Goal: Check status: Check status

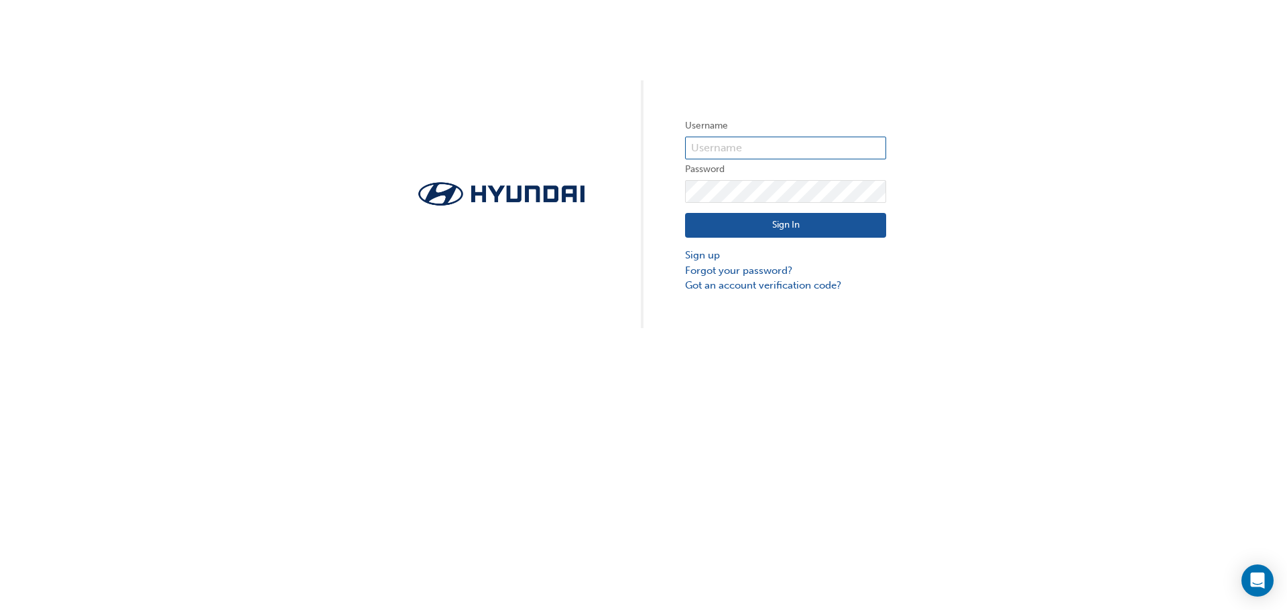
type input "27769"
click at [725, 224] on button "Sign In" at bounding box center [785, 225] width 201 height 25
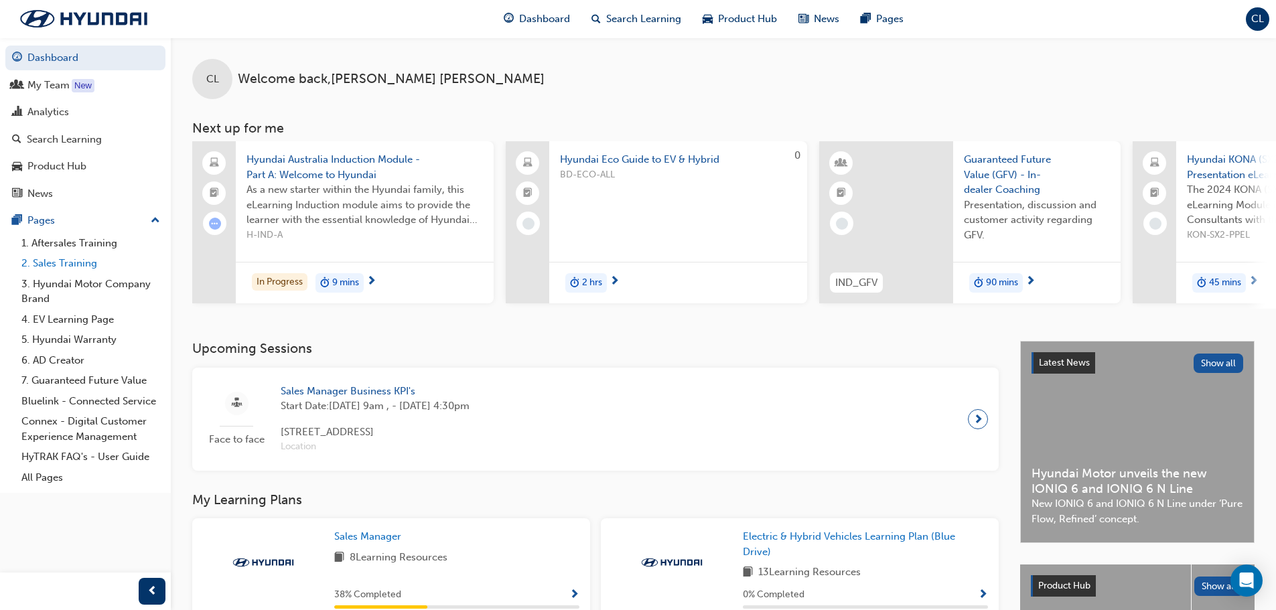
click at [106, 271] on link "2. Sales Training" at bounding box center [90, 263] width 149 height 21
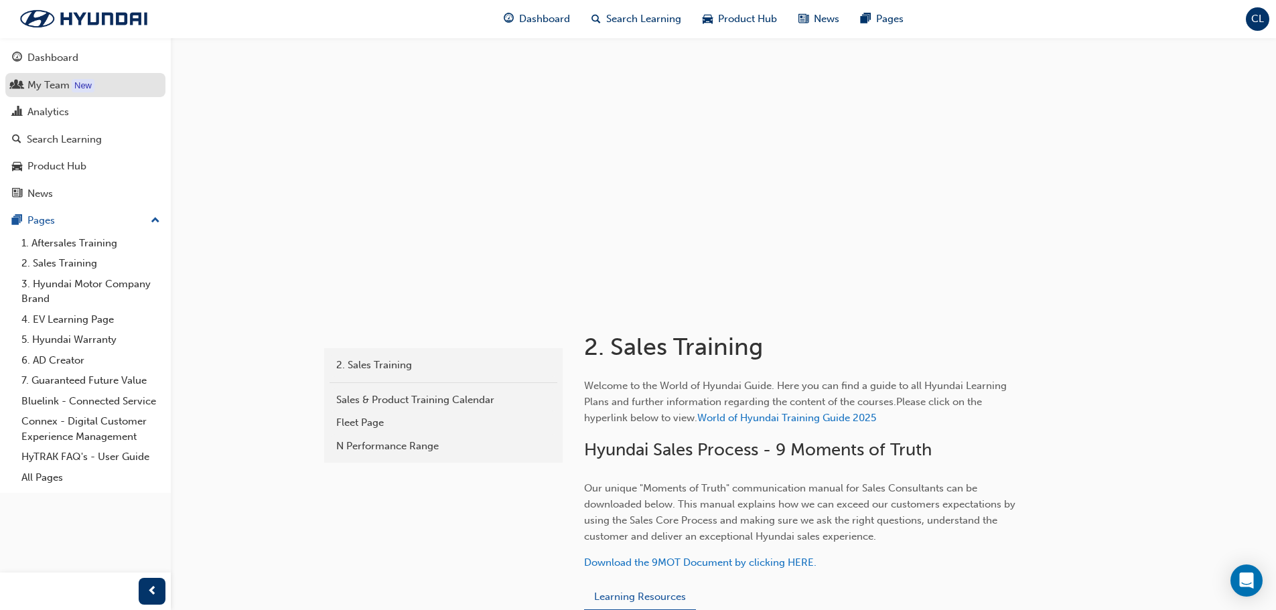
click at [56, 89] on div "My Team" at bounding box center [48, 85] width 42 height 15
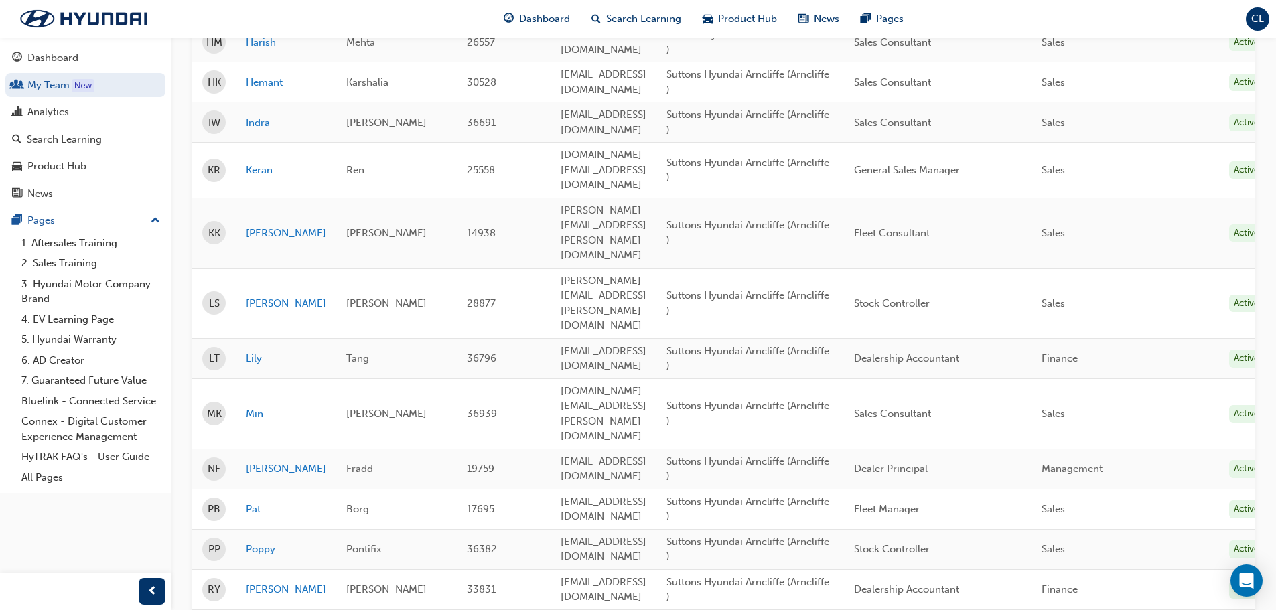
scroll to position [613, 0]
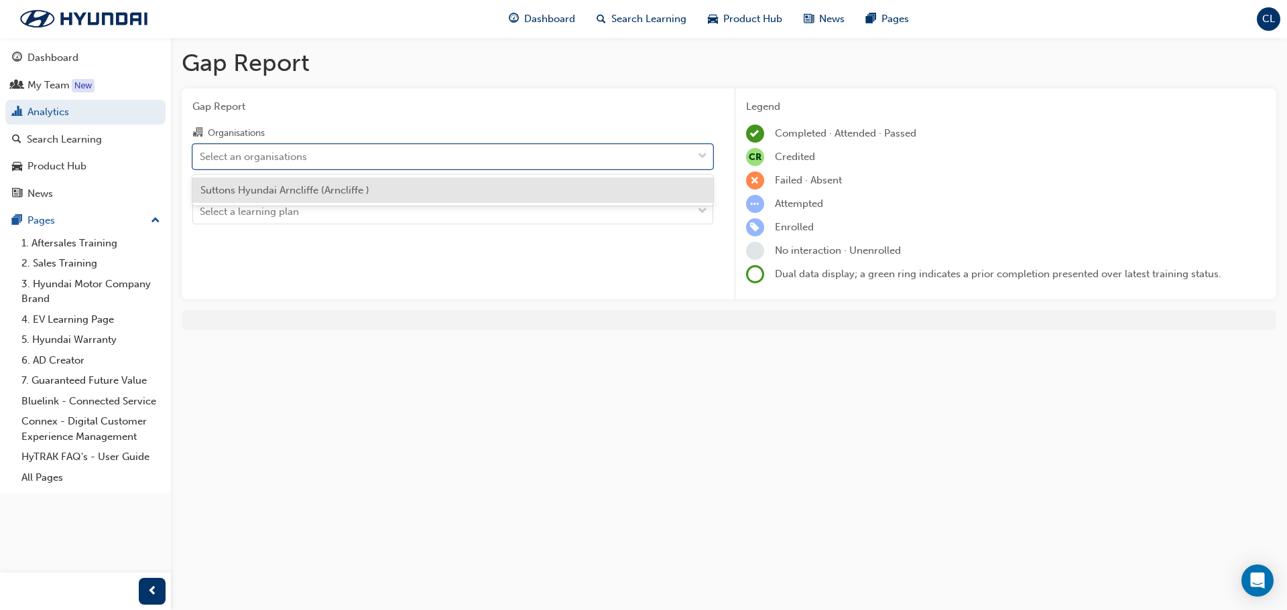
click at [537, 157] on div "Select an organisations" at bounding box center [442, 156] width 499 height 23
click at [201, 157] on input "Organisations option Suttons Hyundai Arncliffe (Arncliffe ) focused, 1 of 1. 1 …" at bounding box center [200, 155] width 1 height 11
click at [523, 200] on div "Suttons Hyundai Arncliffe (Arncliffe )" at bounding box center [452, 191] width 521 height 26
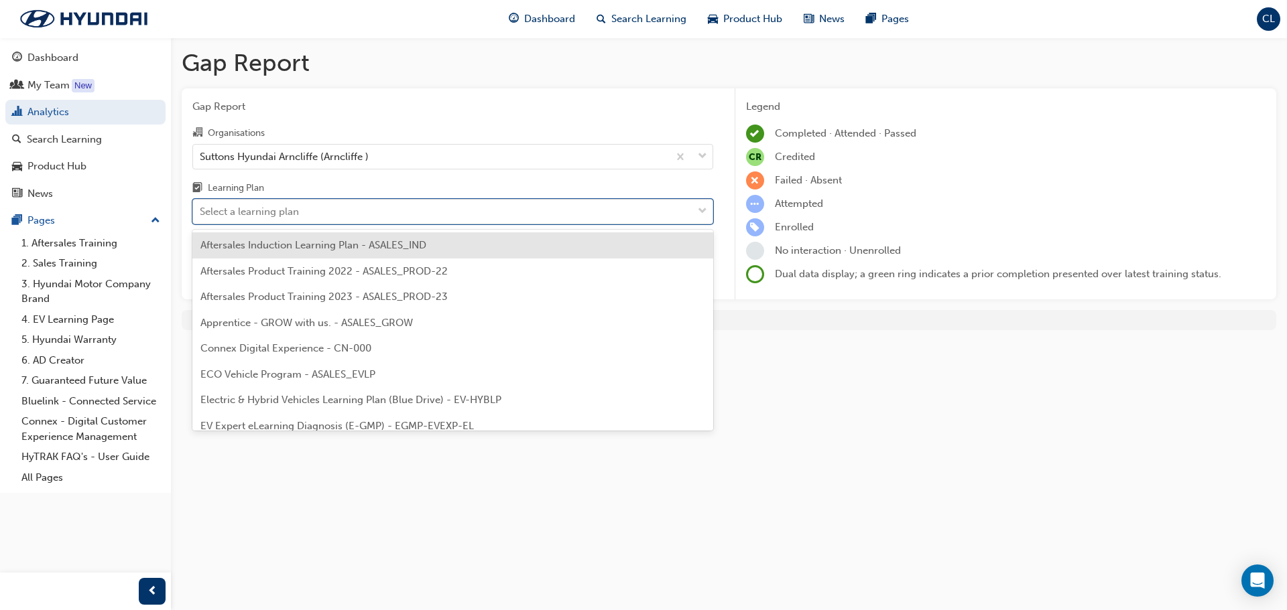
click at [520, 217] on div "Select a learning plan" at bounding box center [442, 211] width 499 height 23
click at [201, 217] on input "Learning Plan option Aftersales Induction Learning Plan - ASALES_IND focused, 1…" at bounding box center [200, 211] width 1 height 11
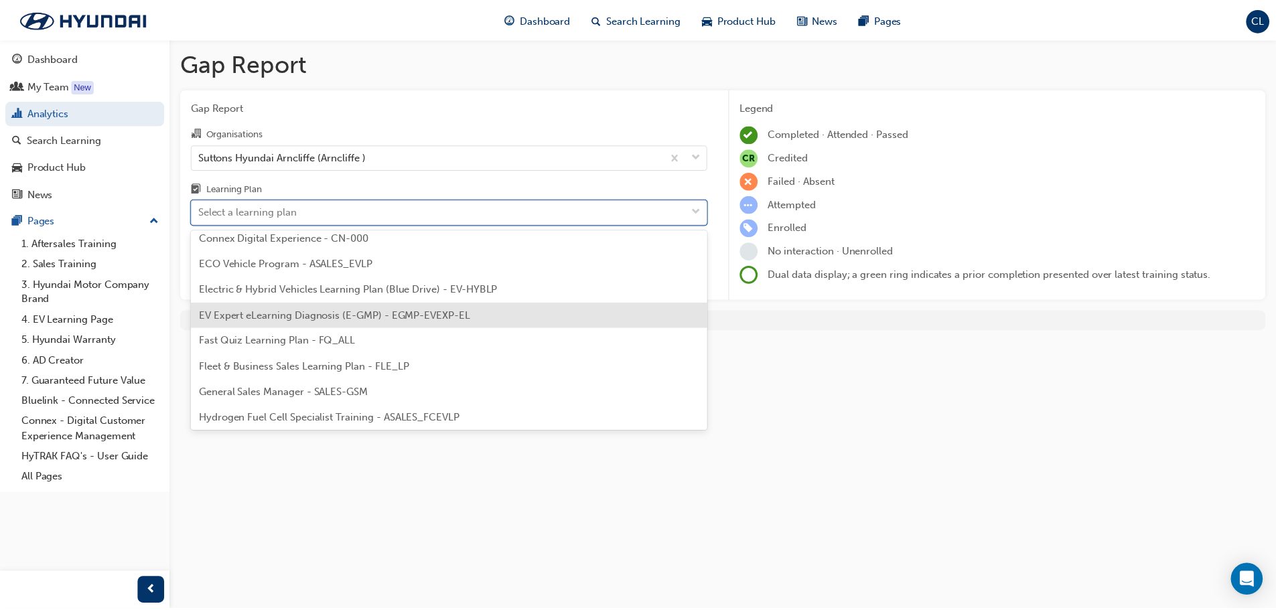
scroll to position [134, 0]
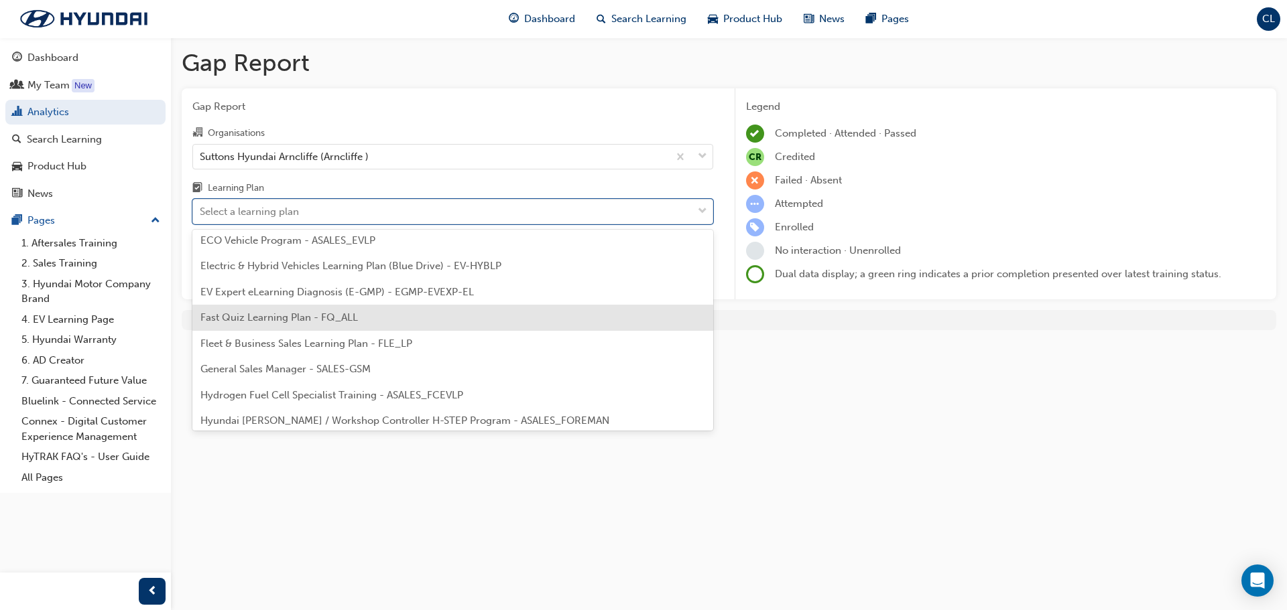
click at [283, 321] on span "Fast Quiz Learning Plan - FQ_ALL" at bounding box center [278, 318] width 157 height 12
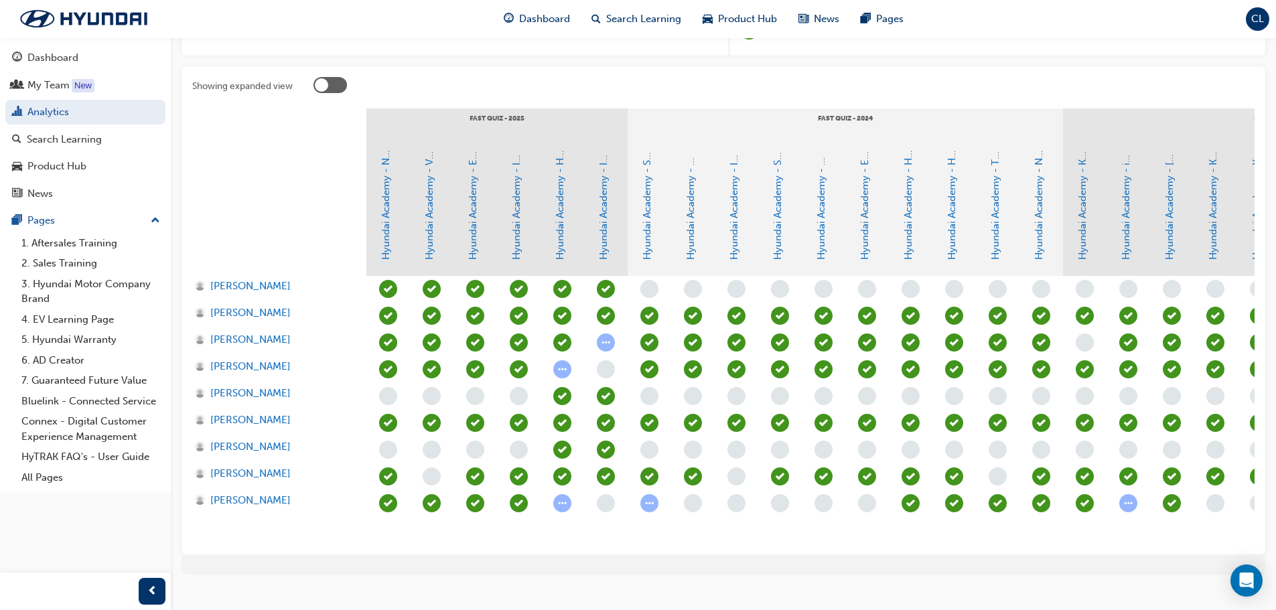
scroll to position [273, 0]
